Goal: Task Accomplishment & Management: Manage account settings

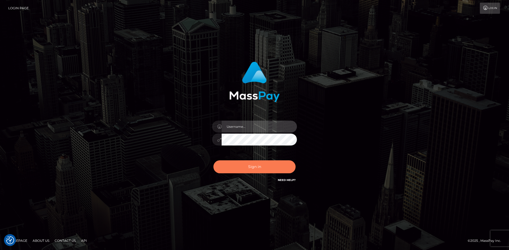
type input "tinan"
click at [246, 170] on button "Sign in" at bounding box center [254, 167] width 82 height 13
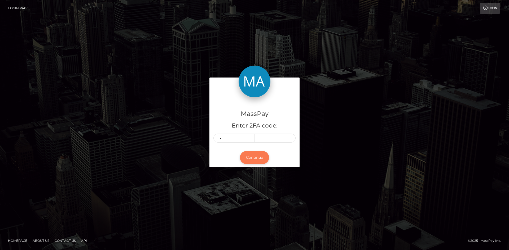
type input "1"
type input "9"
type input "2"
type input "4"
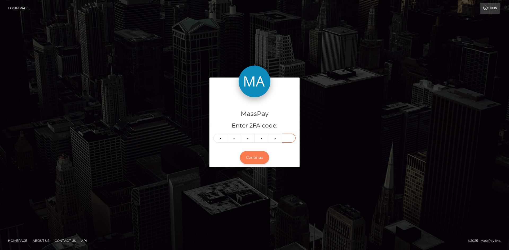
type input "1"
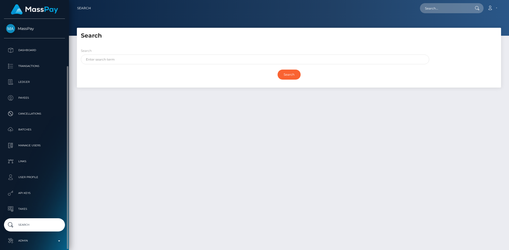
scroll to position [25, 0]
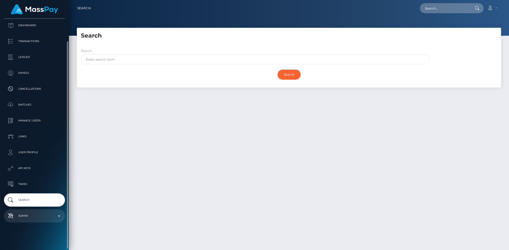
click at [37, 213] on p "Admin" at bounding box center [34, 216] width 57 height 8
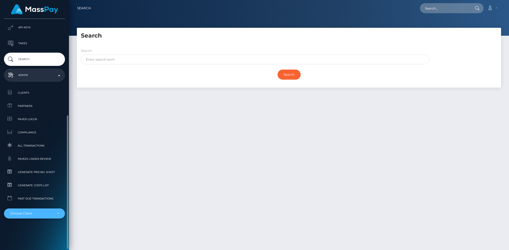
click at [38, 216] on div "Choose Client" at bounding box center [31, 214] width 43 height 4
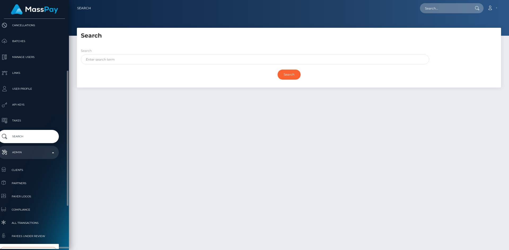
scroll to position [162, 6]
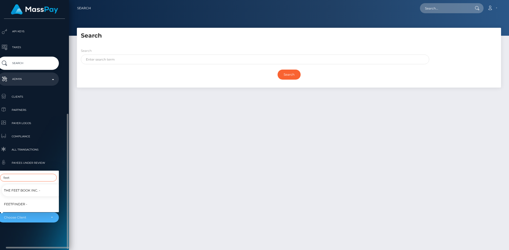
type input "feet"
click at [34, 201] on link "Feetfinder -" at bounding box center [32, 204] width 61 height 12
select select "318"
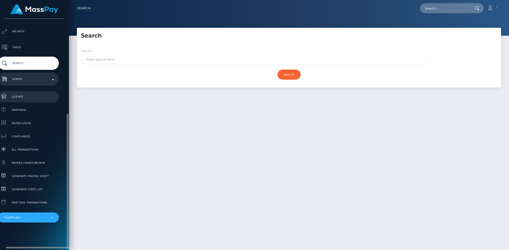
click at [21, 97] on span "Clients" at bounding box center [28, 97] width 57 height 6
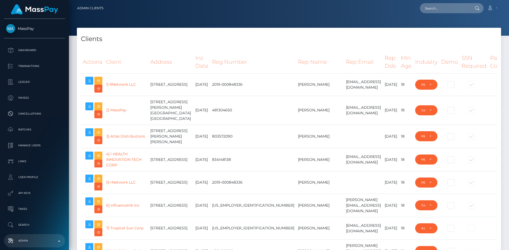
select select "223"
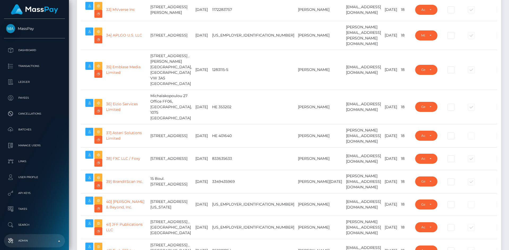
scroll to position [1125, 0]
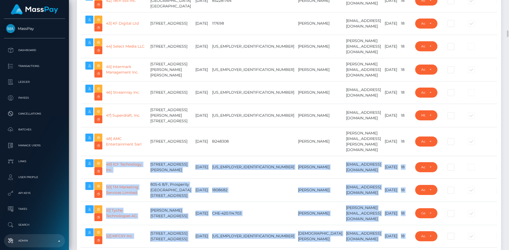
drag, startPoint x: 508, startPoint y: 27, endPoint x: 497, endPoint y: 147, distance: 120.3
click at [495, 152] on div "Admin Clients Loading... Loading..." at bounding box center [289, 125] width 440 height 250
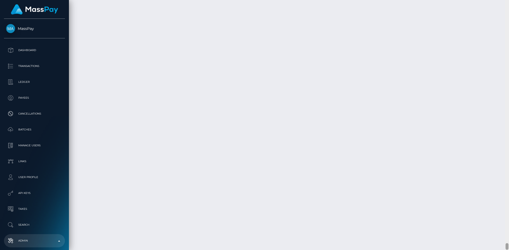
drag, startPoint x: 507, startPoint y: 42, endPoint x: 498, endPoint y: 248, distance: 206.4
click at [498, 248] on div "Admin Clients Loading... Loading..." at bounding box center [289, 125] width 440 height 250
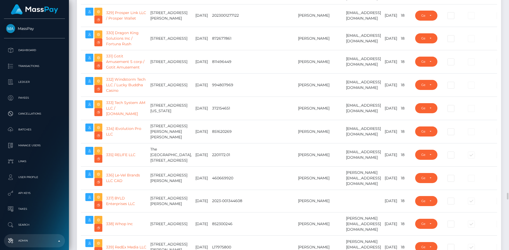
scroll to position [8086, 0]
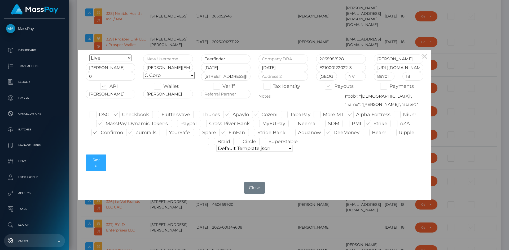
click at [169, 133] on span at bounding box center [169, 133] width 0 height 6
click at [169, 133] on input "YourSafe" at bounding box center [170, 130] width 3 height 3
checkbox input "true"
click at [102, 168] on button "Save" at bounding box center [96, 163] width 20 height 17
